Goal: Find specific fact: Find specific fact

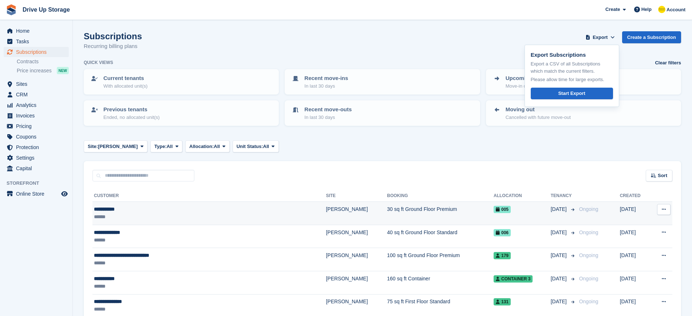
click at [115, 211] on div "**********" at bounding box center [173, 210] width 159 height 8
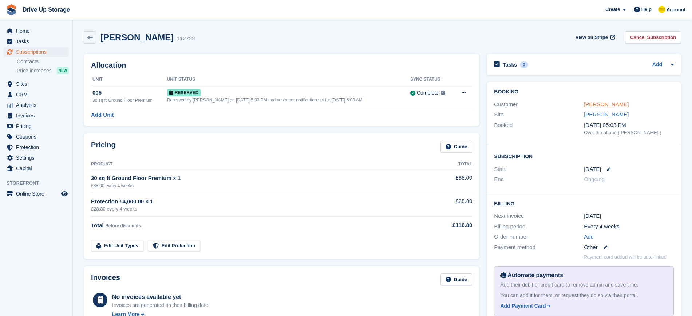
click at [601, 102] on link "Neil Barker" at bounding box center [606, 104] width 45 height 6
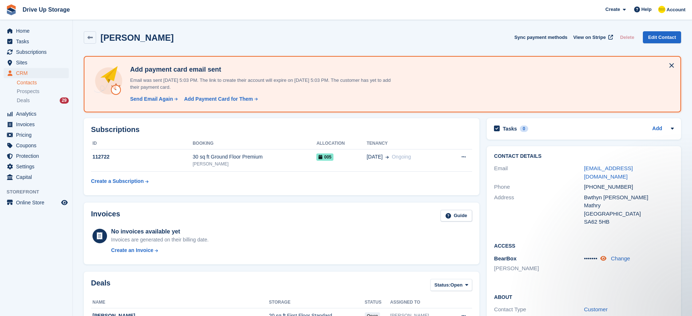
click at [605, 256] on icon at bounding box center [603, 258] width 6 height 5
drag, startPoint x: 601, startPoint y: 250, endPoint x: 579, endPoint y: 249, distance: 21.8
click at [579, 254] on div "BearBox Stroud 230146 Change" at bounding box center [584, 265] width 180 height 22
click at [534, 210] on div "Address" at bounding box center [539, 210] width 90 height 33
click at [628, 255] on link "Change" at bounding box center [625, 258] width 19 height 6
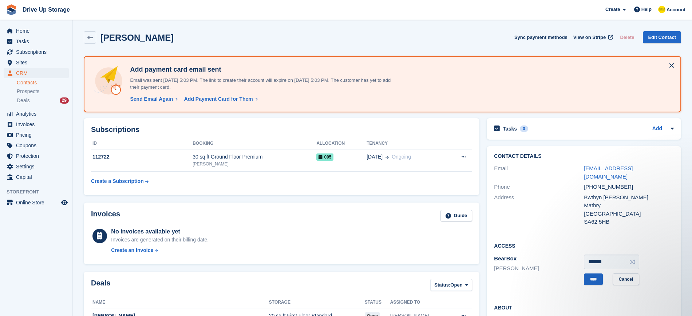
click at [407, 35] on div "Neil Barker Sync payment methods View on Stripe Delete Edit Contact" at bounding box center [382, 37] width 597 height 12
click at [624, 274] on link "Cancel" at bounding box center [625, 280] width 27 height 12
